Goal: Information Seeking & Learning: Check status

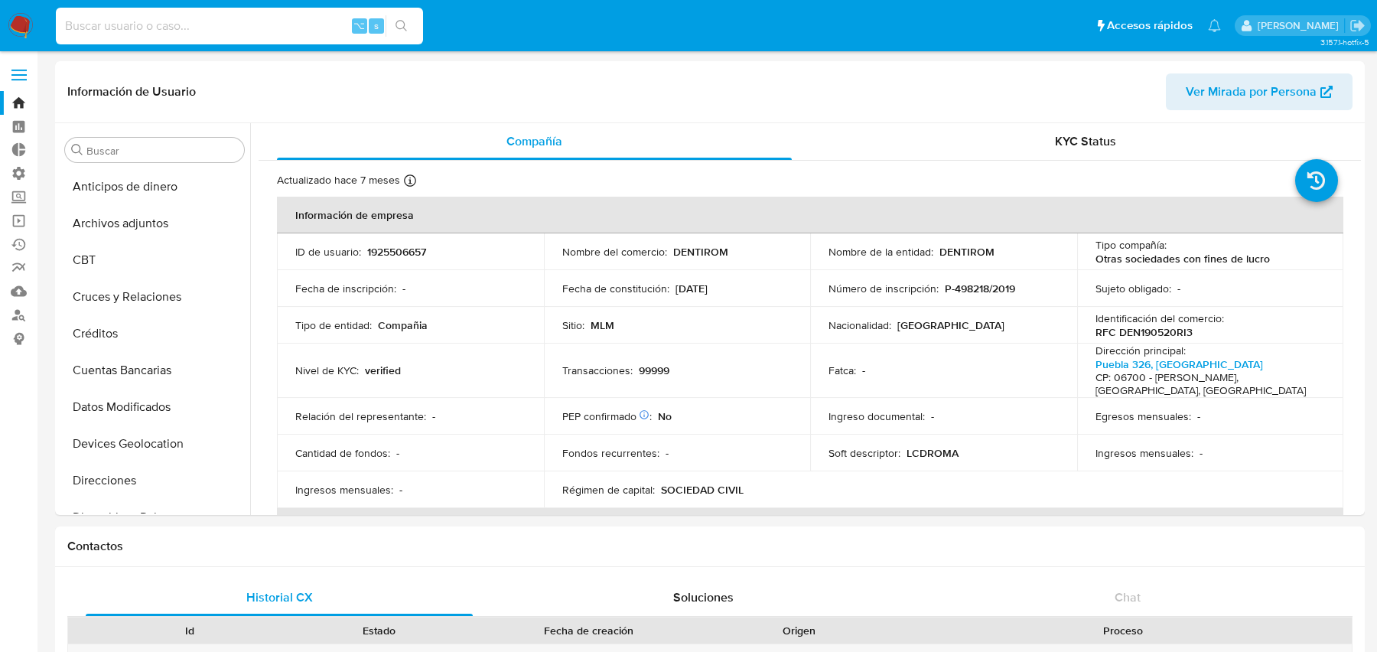
select select "10"
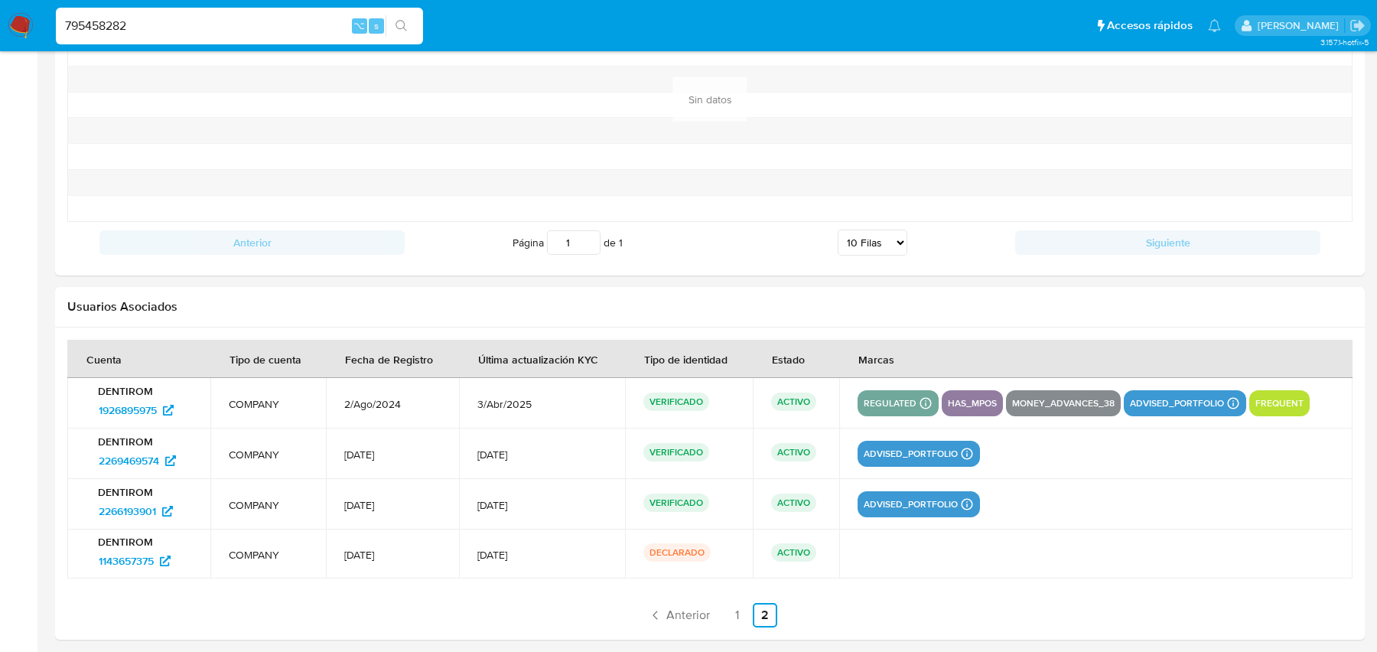
scroll to position [1118, 0]
type input "795458282"
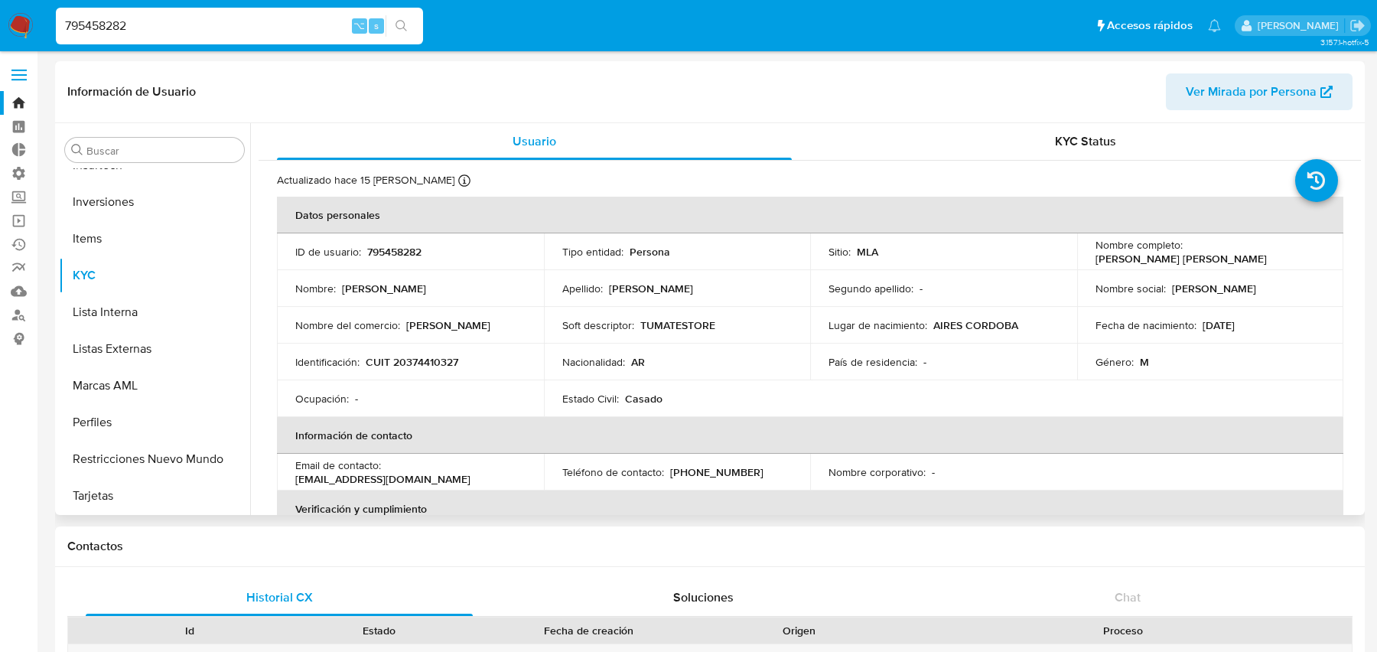
click at [1242, 100] on span "Ver Mirada por Persona" at bounding box center [1251, 91] width 131 height 37
select select "10"
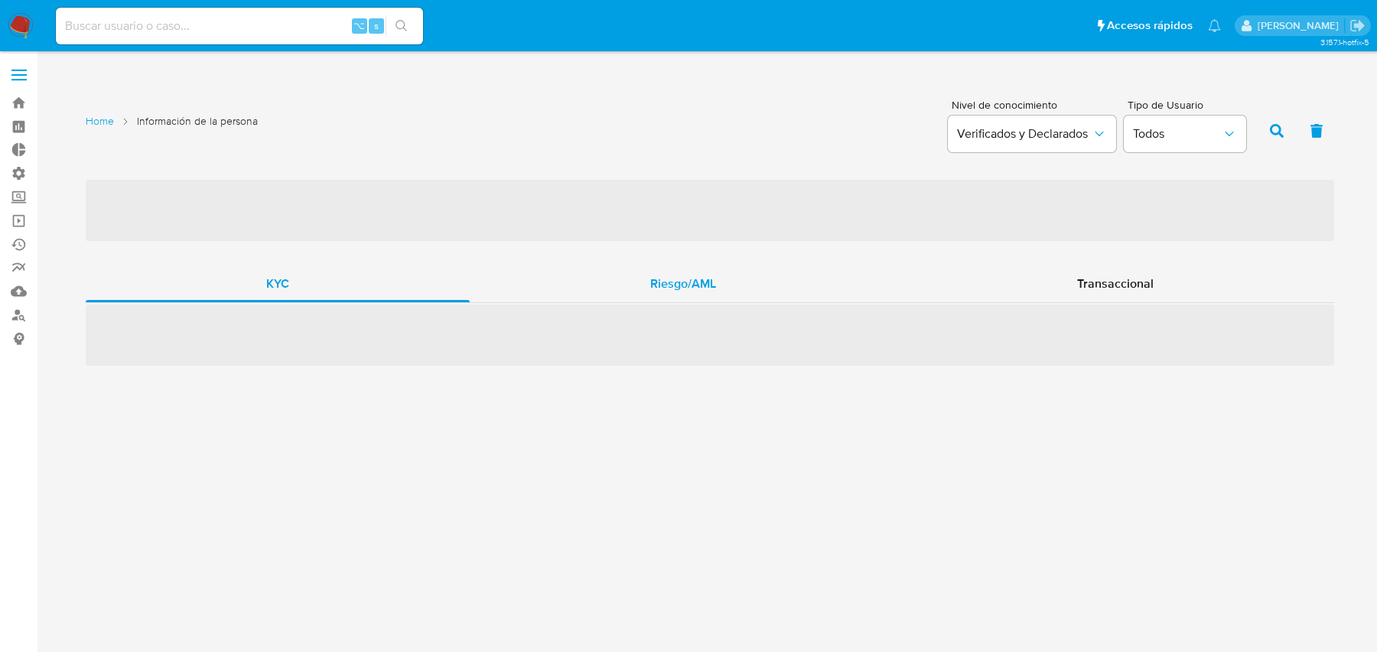
click at [542, 289] on div "Riesgo/AML" at bounding box center [683, 283] width 427 height 37
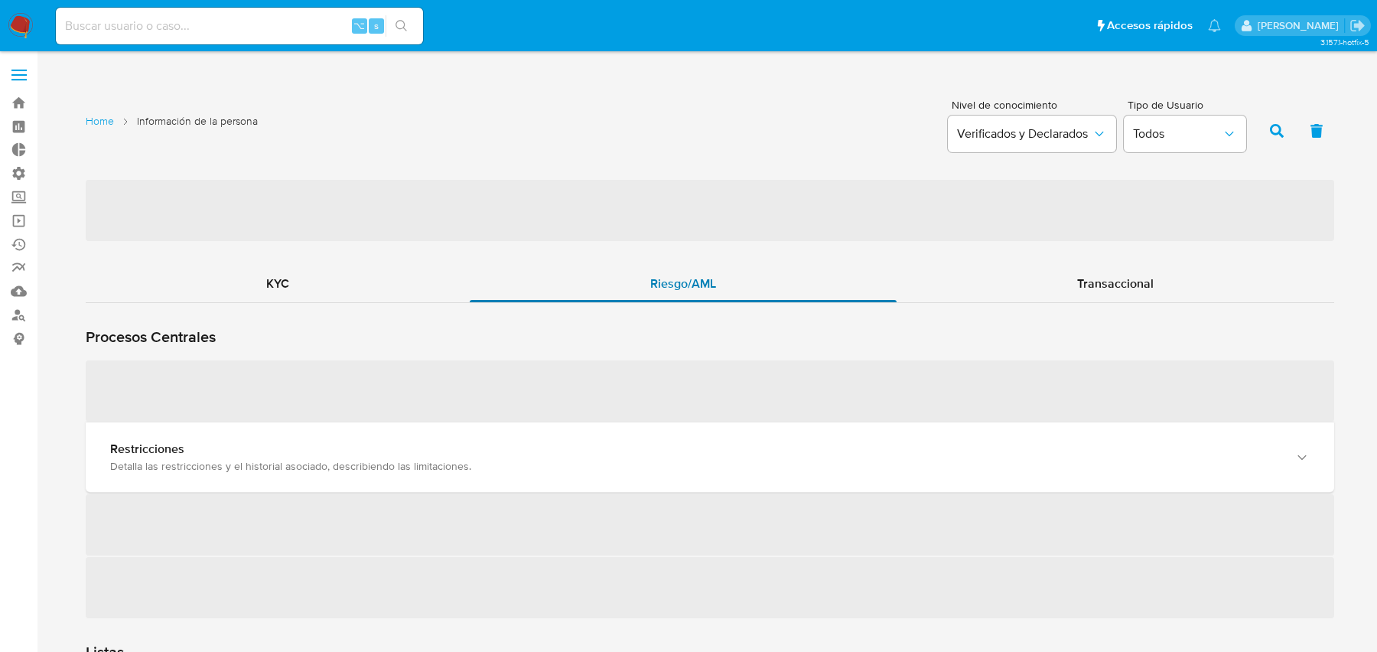
click at [542, 289] on div "Riesgo/AML" at bounding box center [683, 283] width 427 height 37
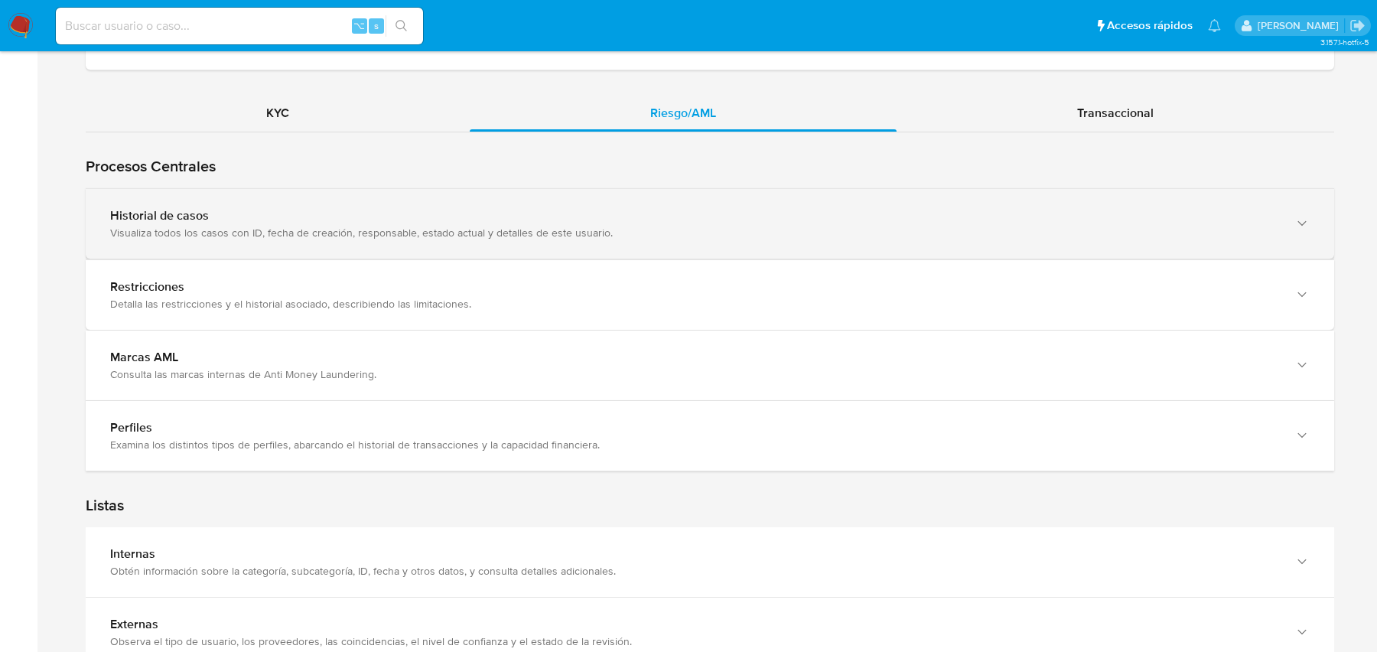
click at [530, 232] on div "Visualiza todos los casos con ID, fecha de creación, responsable, estado actual…" at bounding box center [694, 233] width 1169 height 14
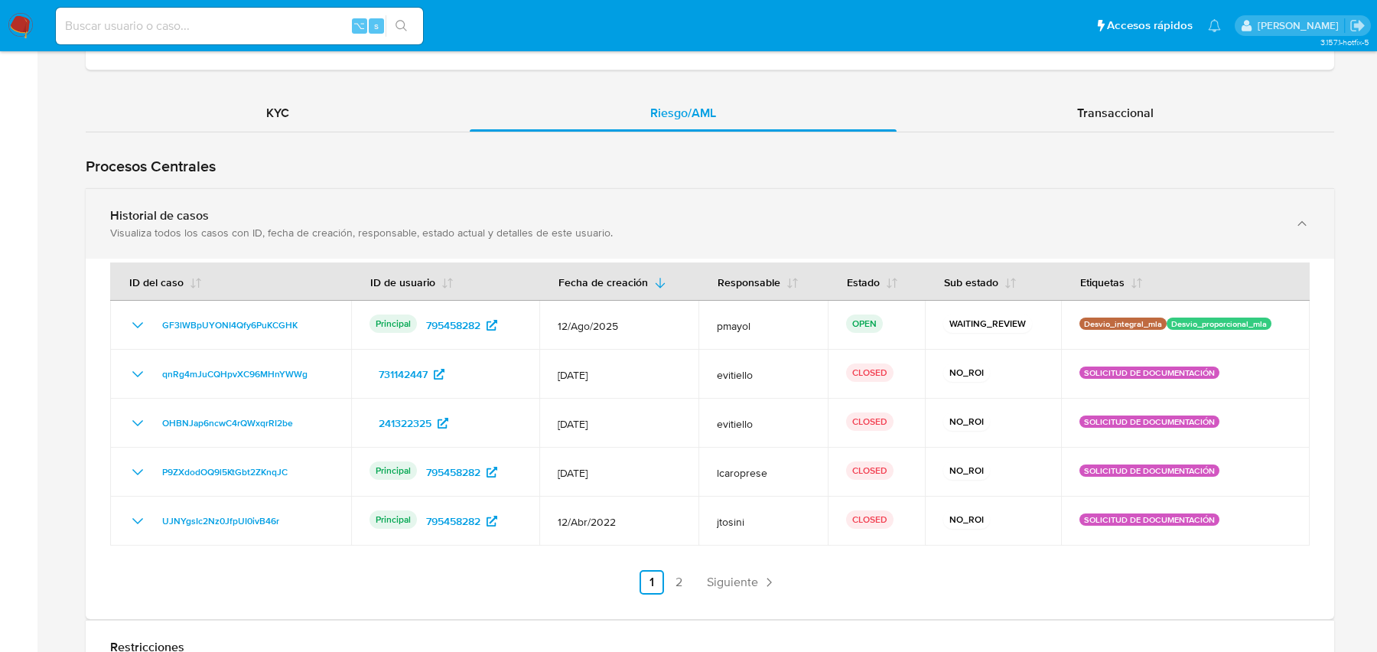
scroll to position [1567, 0]
